Goal: Check status: Check status

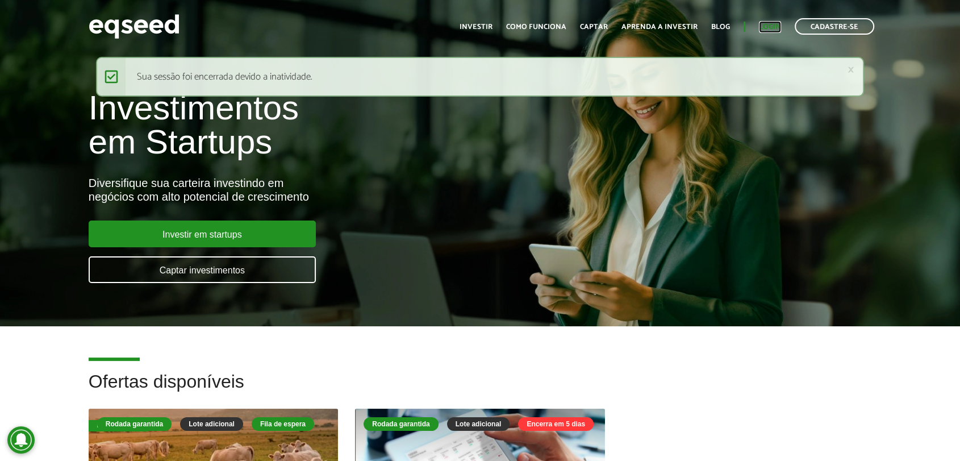
click at [764, 24] on link "Login" at bounding box center [770, 26] width 22 height 7
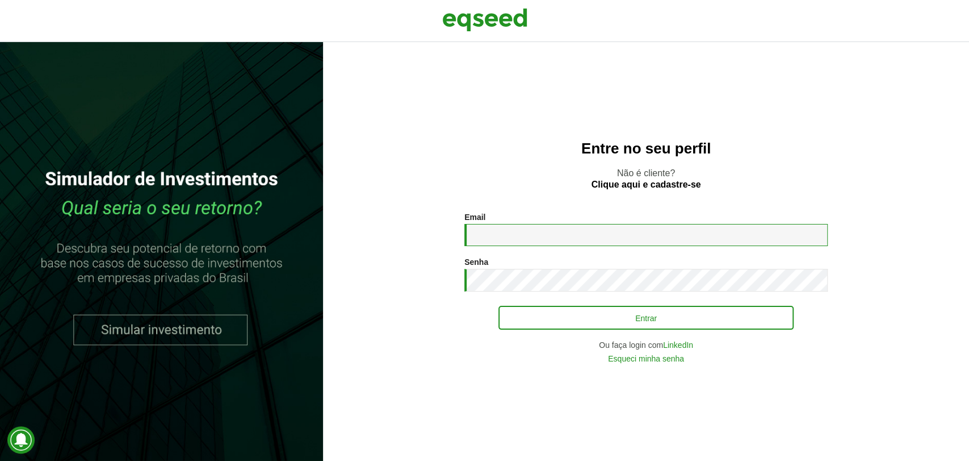
type input "**********"
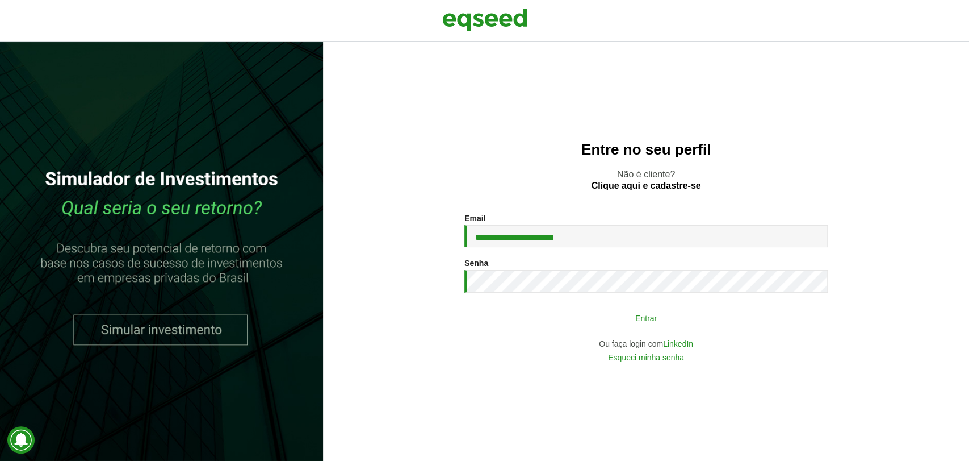
click at [634, 324] on button "Entrar" at bounding box center [646, 318] width 295 height 22
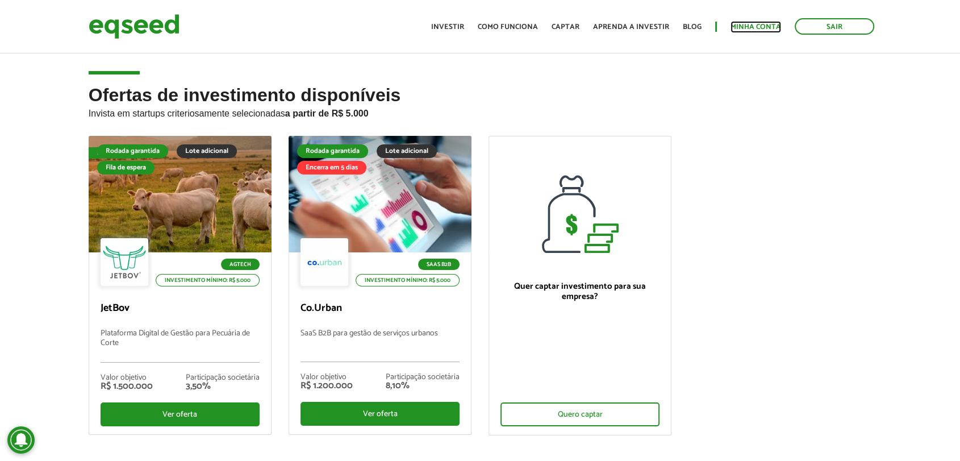
click at [758, 25] on link "Minha conta" at bounding box center [755, 26] width 51 height 7
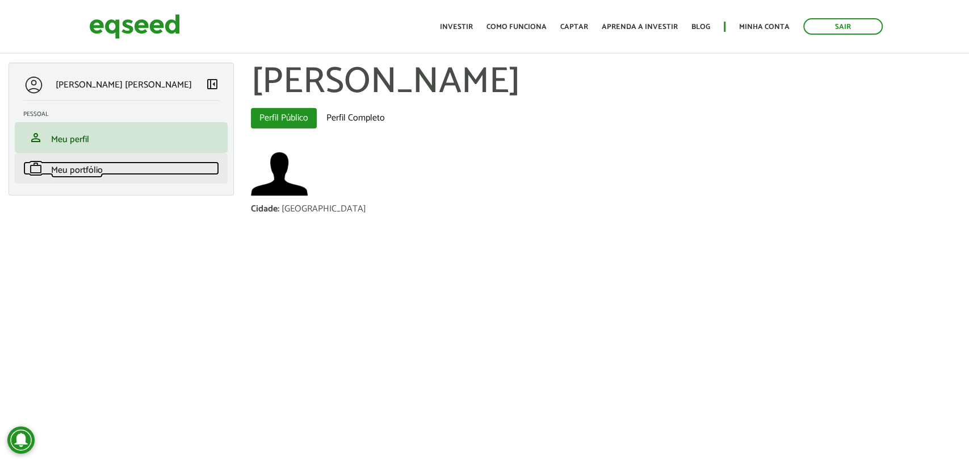
click at [107, 173] on link "work Meu portfólio" at bounding box center [121, 168] width 196 height 14
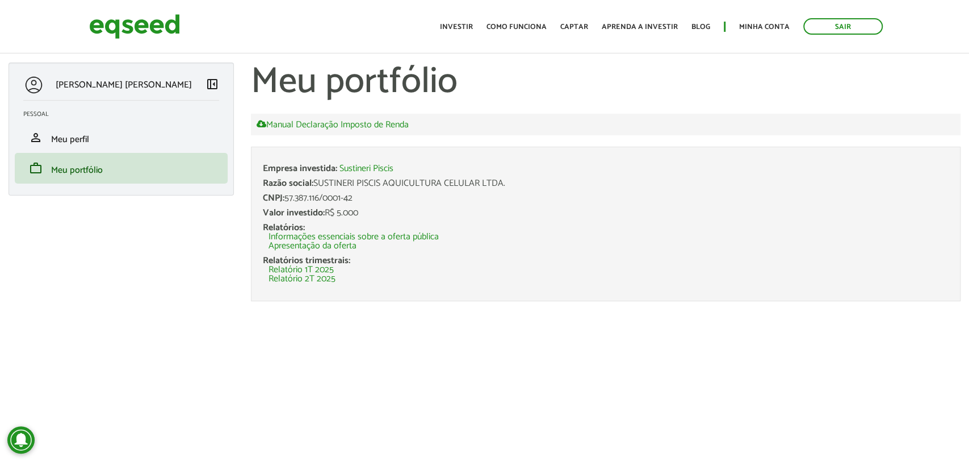
click at [361, 278] on li "Relatório 2T 2025" at bounding box center [609, 278] width 680 height 9
click at [299, 274] on link "Relatório 2T 2025" at bounding box center [302, 278] width 67 height 9
